Goal: Transaction & Acquisition: Purchase product/service

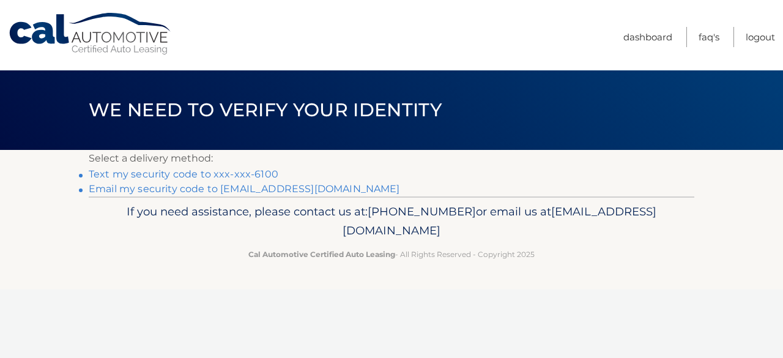
click at [179, 171] on link "Text my security code to xxx-xxx-6100" at bounding box center [184, 174] width 190 height 12
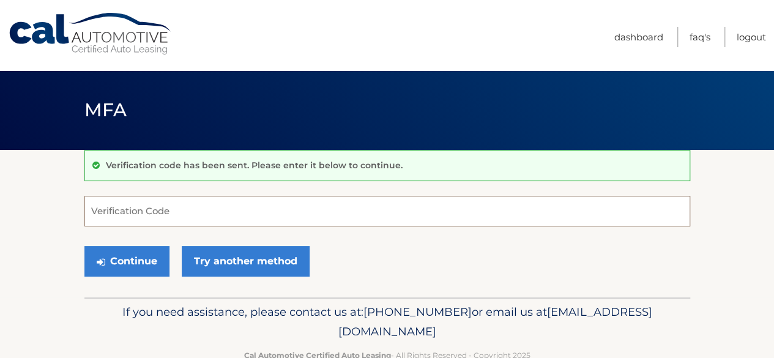
click at [104, 221] on input "Verification Code" at bounding box center [387, 211] width 606 height 31
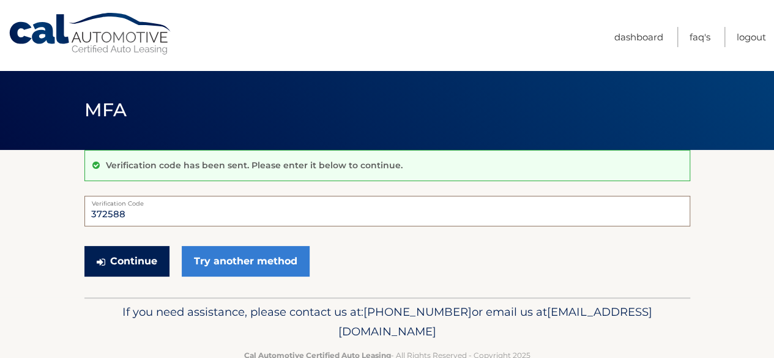
type input "372588"
click at [130, 260] on button "Continue" at bounding box center [126, 261] width 85 height 31
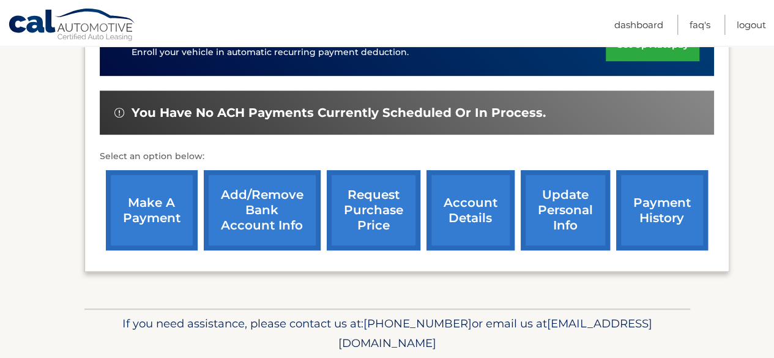
scroll to position [382, 0]
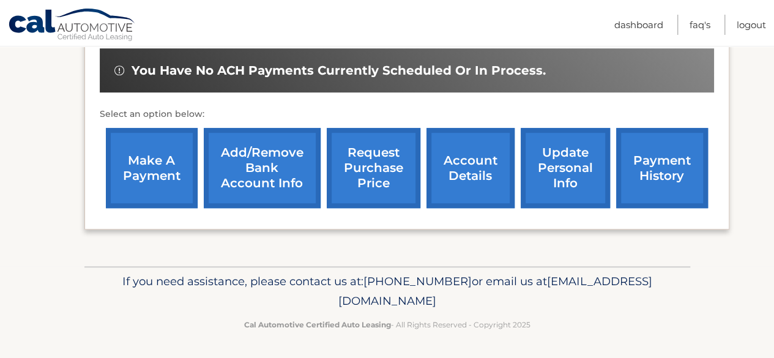
click at [171, 160] on link "make a payment" at bounding box center [152, 168] width 92 height 80
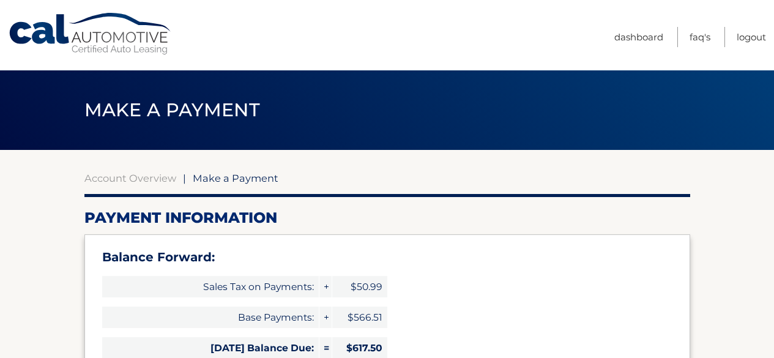
select select "ZWZiNGRkZjAtMzNkNy00YWJjLWJjNTktNzMwMDhhNzE5YjZj"
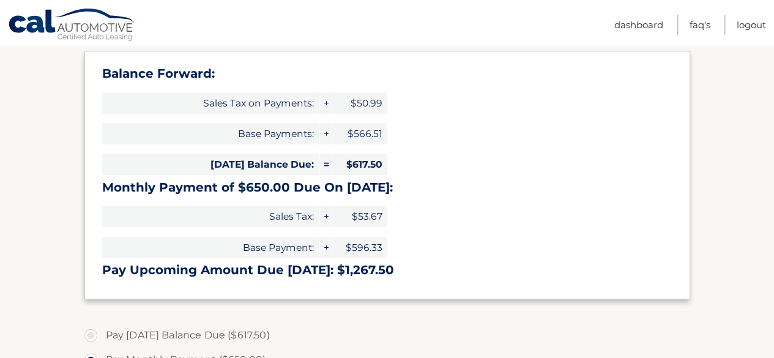
scroll to position [306, 0]
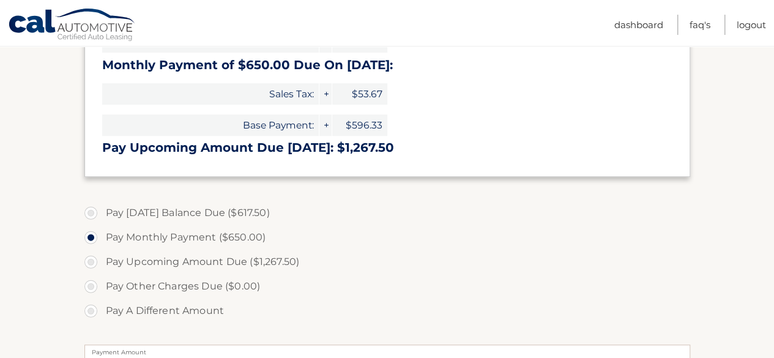
click at [91, 210] on label "Pay [DATE] Balance Due ($617.50)" at bounding box center [387, 213] width 606 height 24
click at [91, 210] on input "Pay [DATE] Balance Due ($617.50)" at bounding box center [95, 211] width 12 height 20
radio input "true"
type input "617.50"
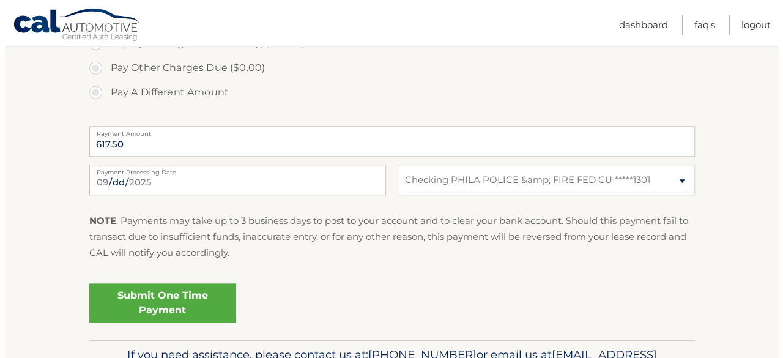
scroll to position [551, 0]
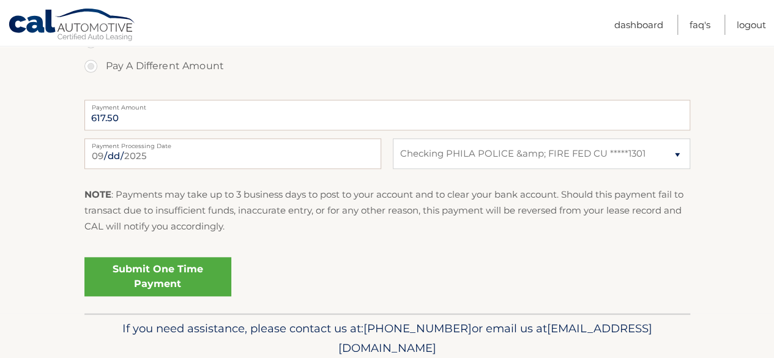
click at [202, 274] on link "Submit One Time Payment" at bounding box center [157, 276] width 147 height 39
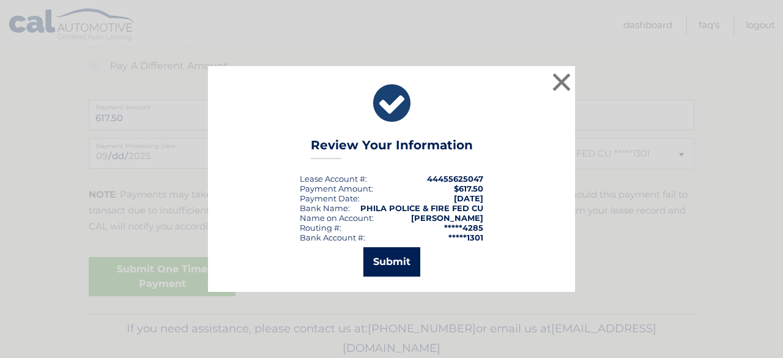
click at [392, 263] on button "Submit" at bounding box center [391, 261] width 57 height 29
